Goal: Task Accomplishment & Management: Use online tool/utility

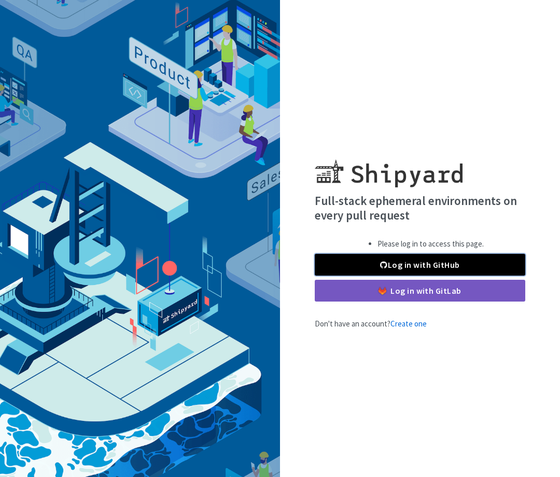
click at [382, 263] on span at bounding box center [383, 264] width 7 height 8
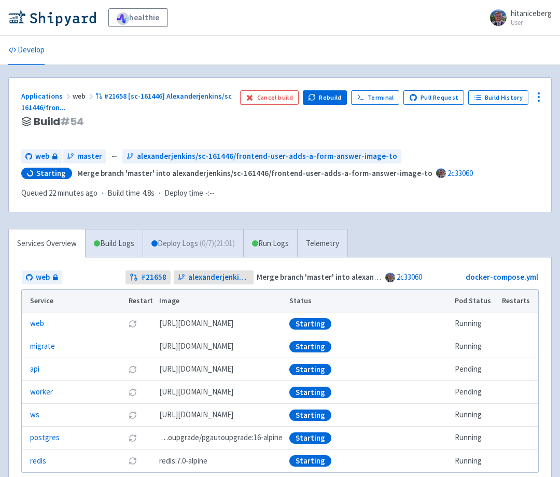
click at [187, 246] on link "Deploy Logs ( 0 / 7 ) (21:01)" at bounding box center [193, 243] width 101 height 29
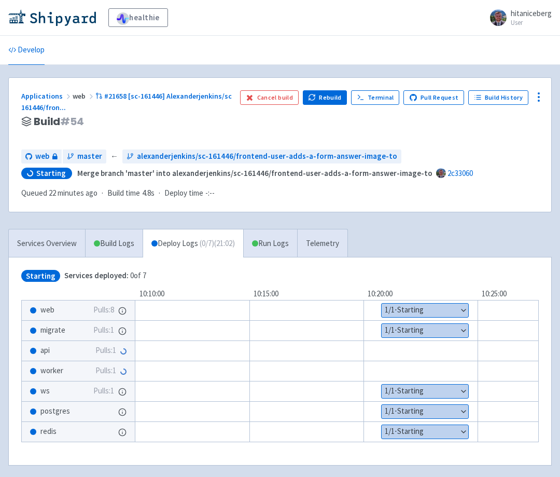
scroll to position [46, 0]
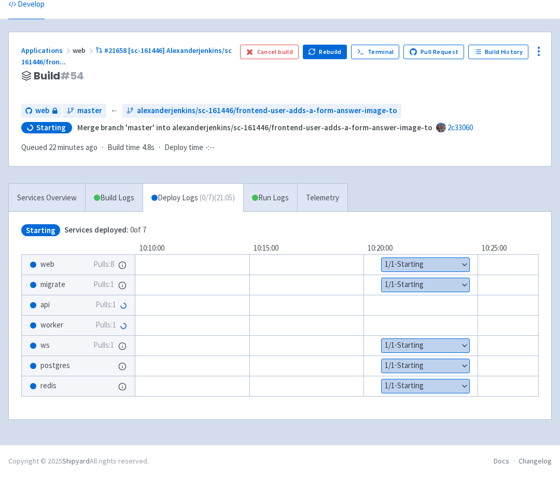
click at [398, 285] on button "Show details" at bounding box center [426, 284] width 88 height 13
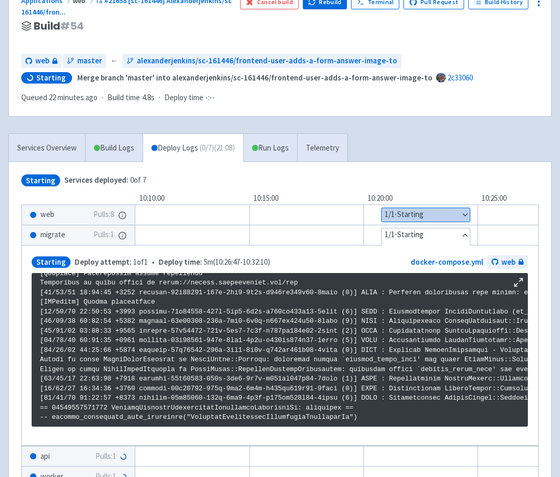
scroll to position [142, 0]
click at [390, 215] on button "Show details" at bounding box center [426, 214] width 89 height 13
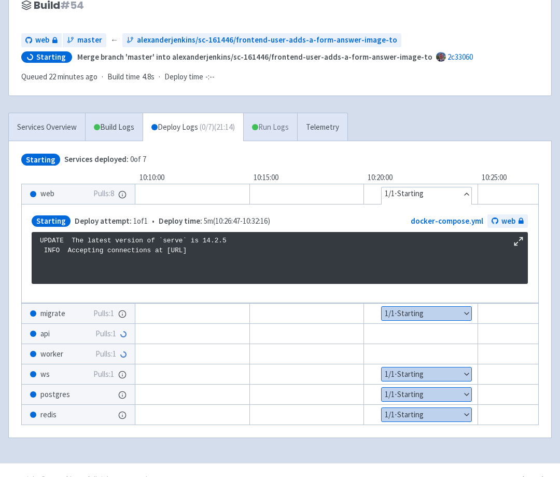
click at [273, 128] on link "Run Logs" at bounding box center [270, 127] width 54 height 29
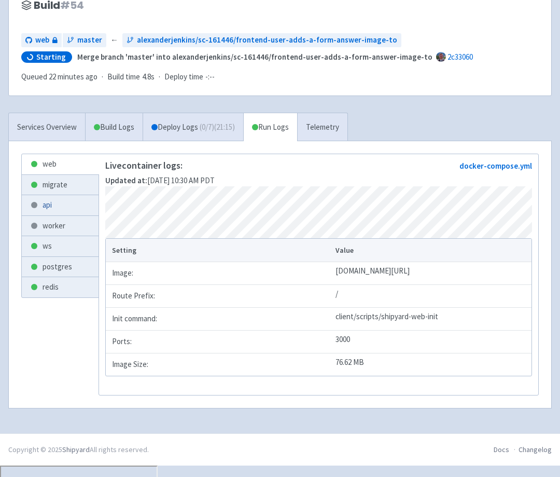
click at [66, 198] on link "api" at bounding box center [60, 205] width 77 height 20
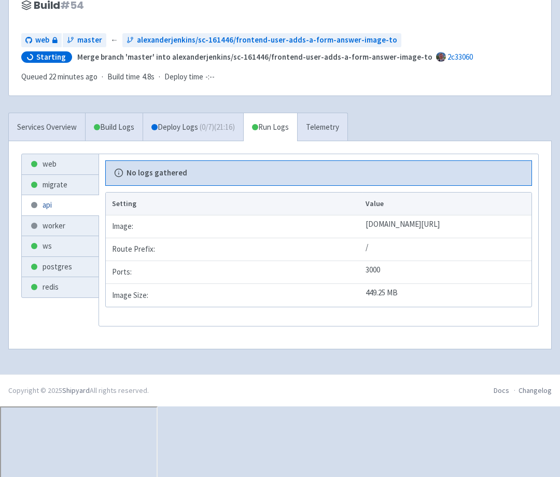
scroll to position [46, 0]
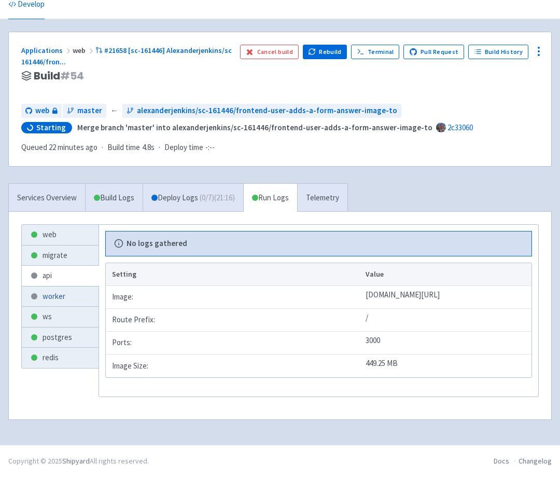
click at [71, 292] on link "worker" at bounding box center [60, 296] width 77 height 20
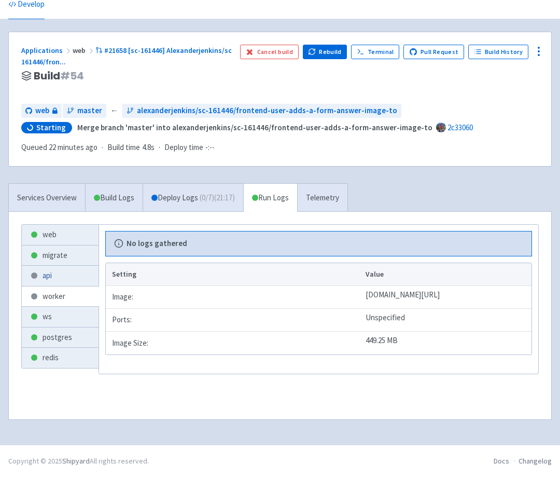
click at [62, 276] on link "api" at bounding box center [60, 276] width 77 height 20
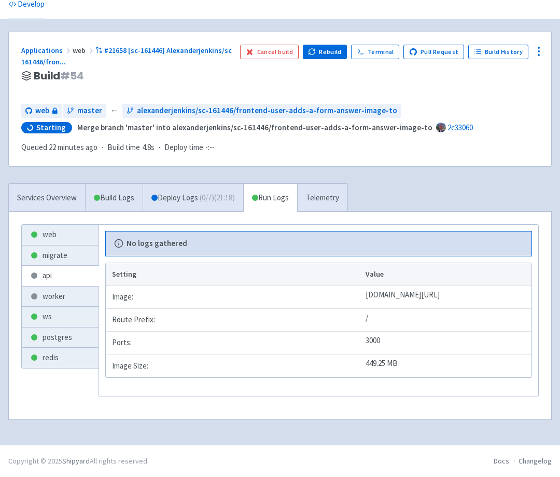
click at [242, 162] on div "Applications web #21658 [sc-161446] Alexanderjenkins/sc 161446/fron ... Build #…" at bounding box center [280, 99] width 542 height 134
click at [271, 57] on button "Cancel build" at bounding box center [269, 52] width 59 height 15
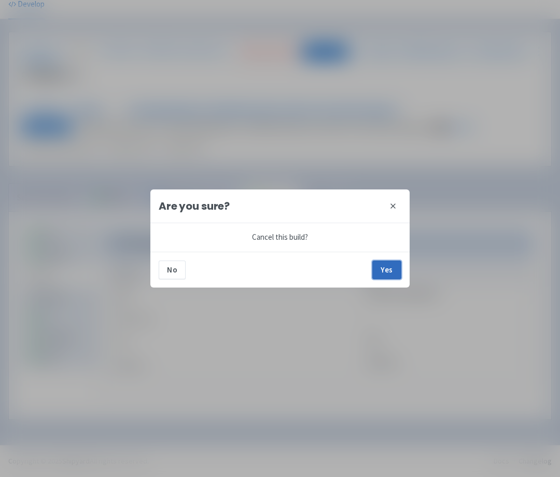
click at [383, 271] on button "Yes" at bounding box center [386, 269] width 29 height 19
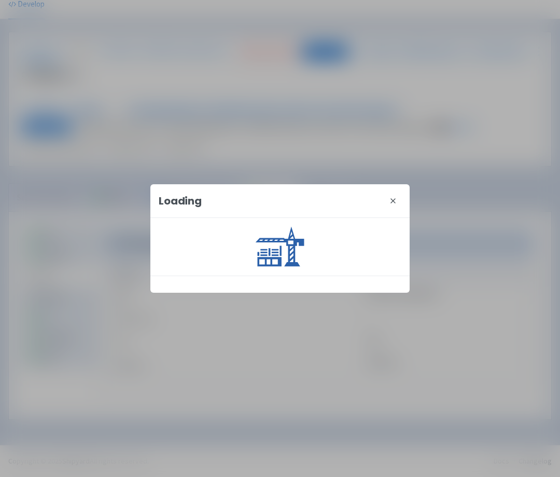
click at [428, 109] on div "Loading close" at bounding box center [280, 238] width 560 height 477
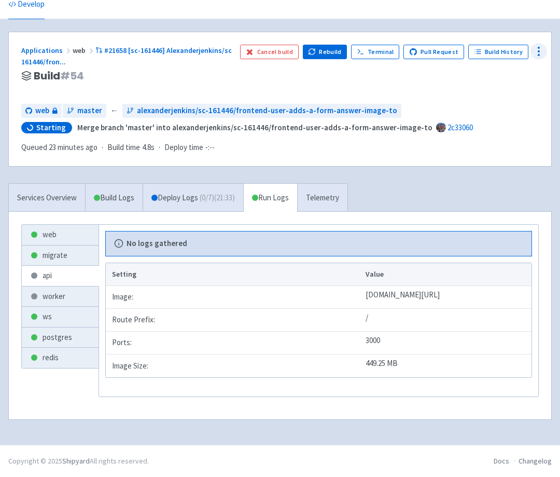
click at [541, 46] on icon at bounding box center [539, 51] width 12 height 12
click at [496, 93] on span "Data Dashboard" at bounding box center [491, 93] width 52 height 15
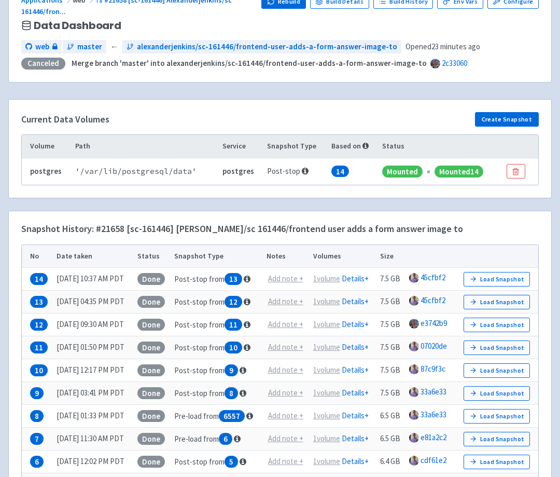
scroll to position [99, 0]
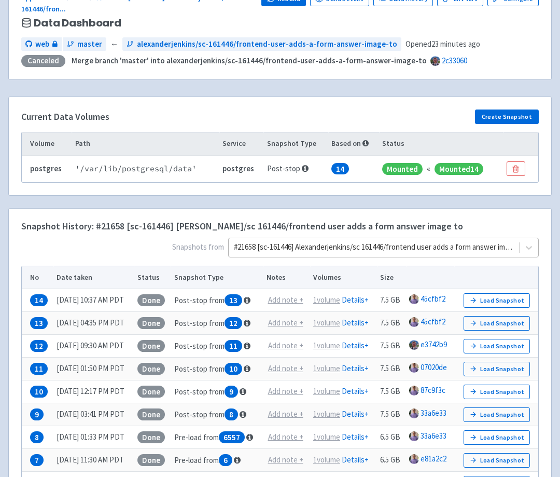
click at [479, 247] on div at bounding box center [374, 247] width 280 height 14
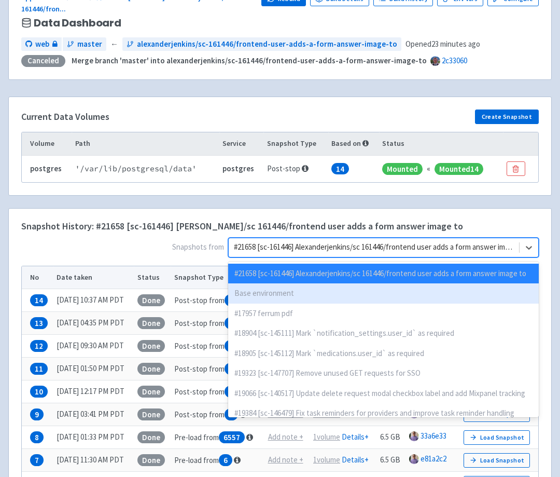
click at [388, 297] on div "Base environment" at bounding box center [383, 293] width 311 height 20
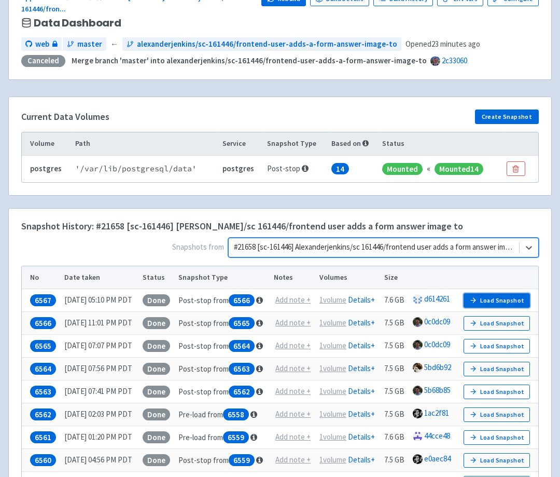
click at [492, 298] on button "Load Snapshot" at bounding box center [497, 300] width 66 height 15
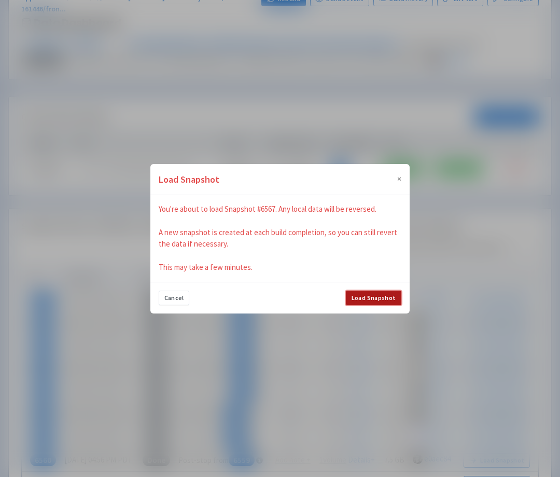
click at [358, 300] on button "Load Snapshot" at bounding box center [373, 297] width 55 height 15
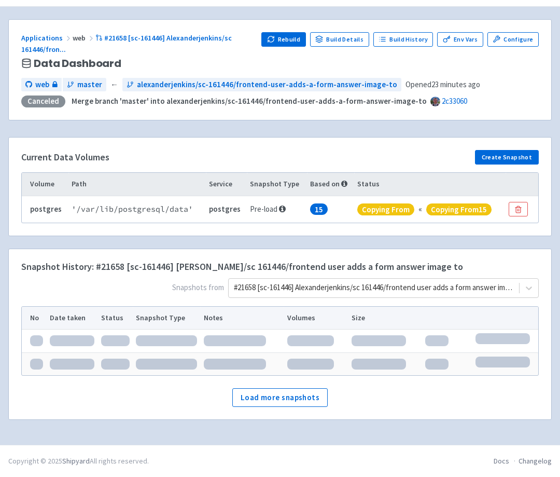
scroll to position [0, 0]
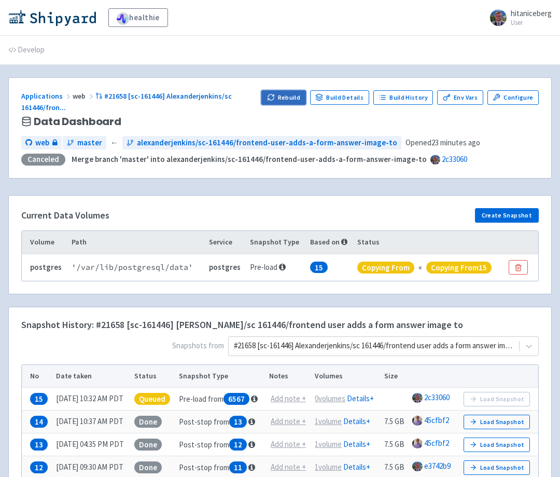
click at [290, 100] on button "Rebuild" at bounding box center [283, 97] width 45 height 15
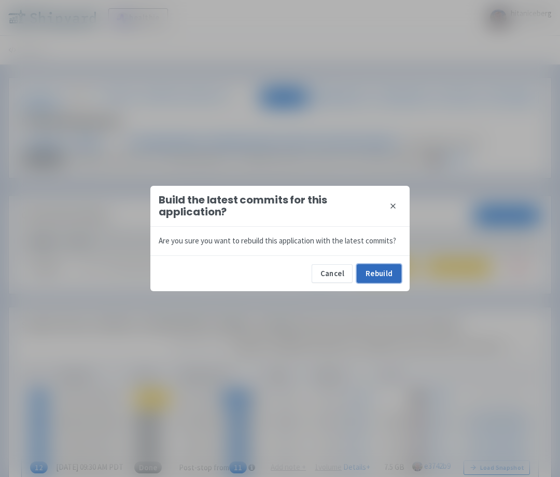
click at [377, 272] on button "Rebuild" at bounding box center [379, 273] width 45 height 19
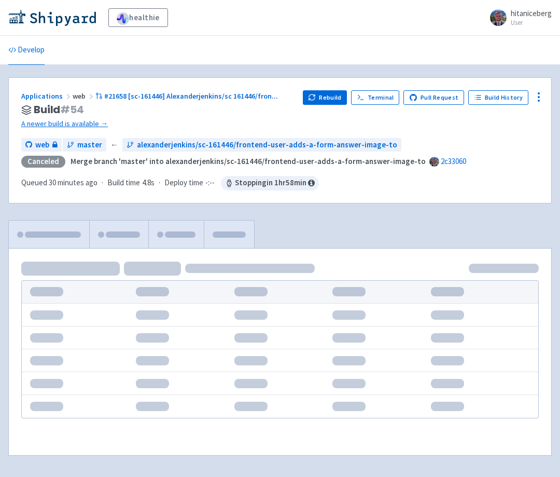
scroll to position [36, 0]
